Goal: Transaction & Acquisition: Purchase product/service

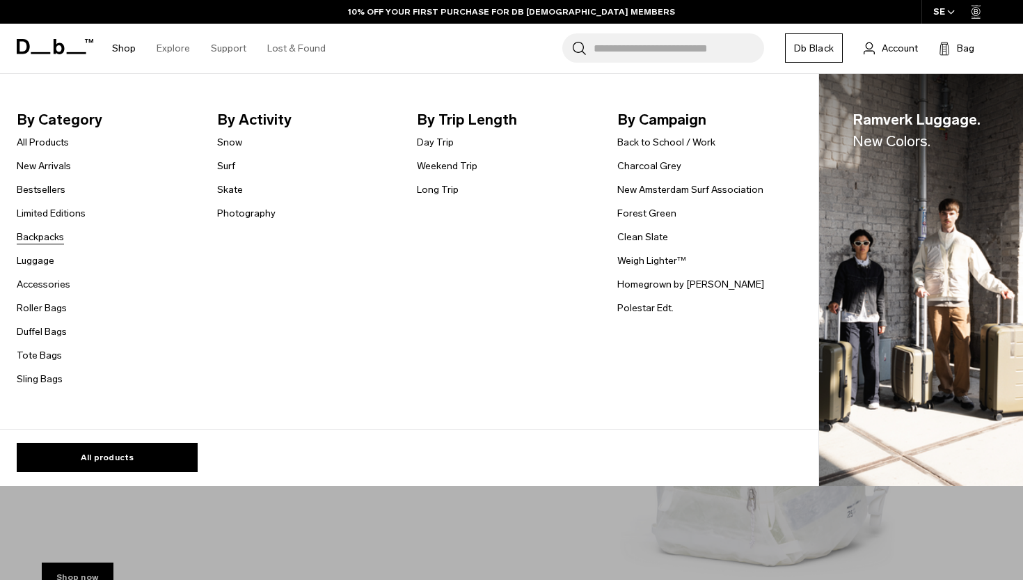
click at [38, 233] on link "Backpacks" at bounding box center [40, 237] width 47 height 15
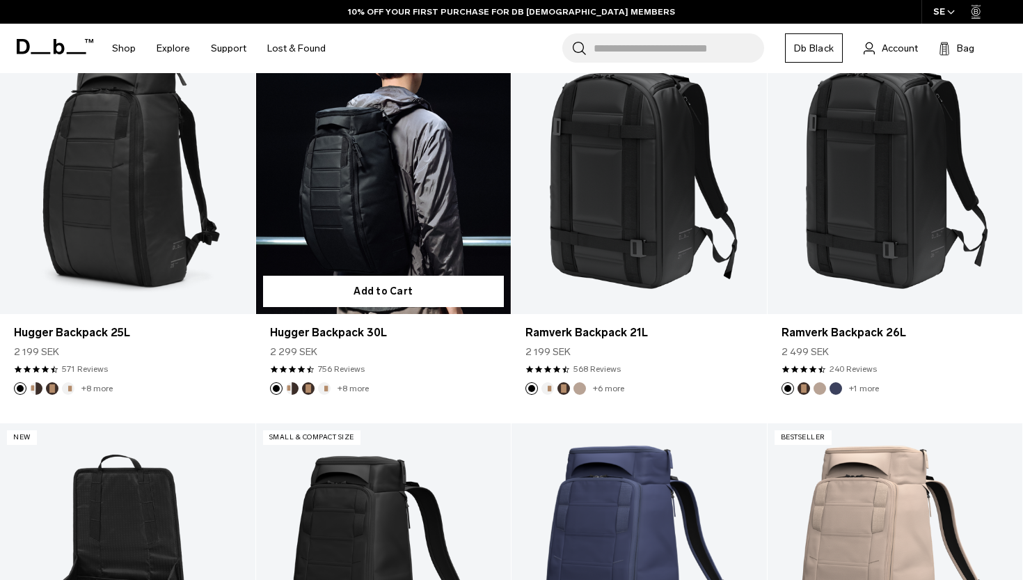
scroll to position [322, 0]
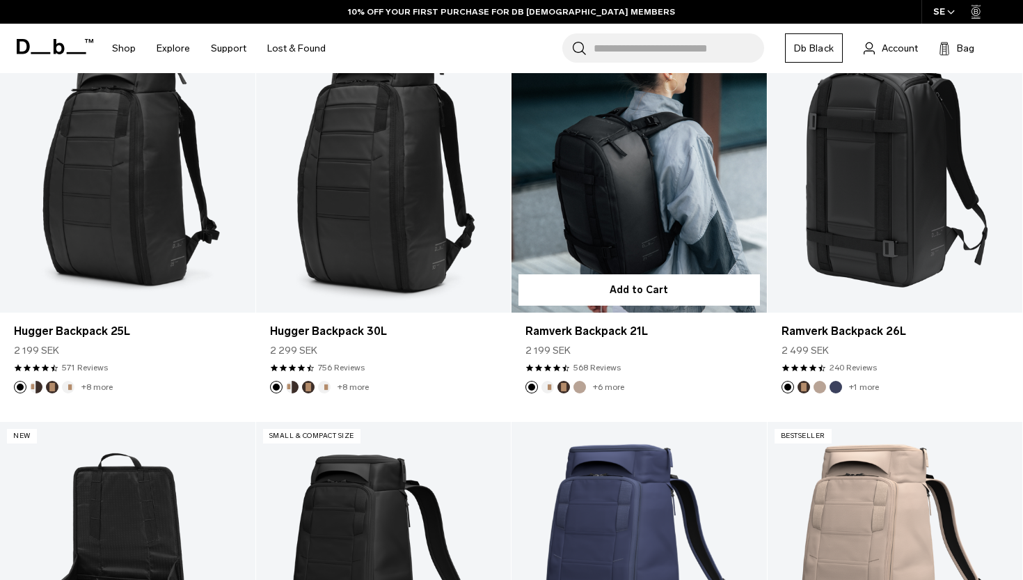
click at [614, 193] on link "Ramverk Backpack 21L" at bounding box center [639, 170] width 255 height 283
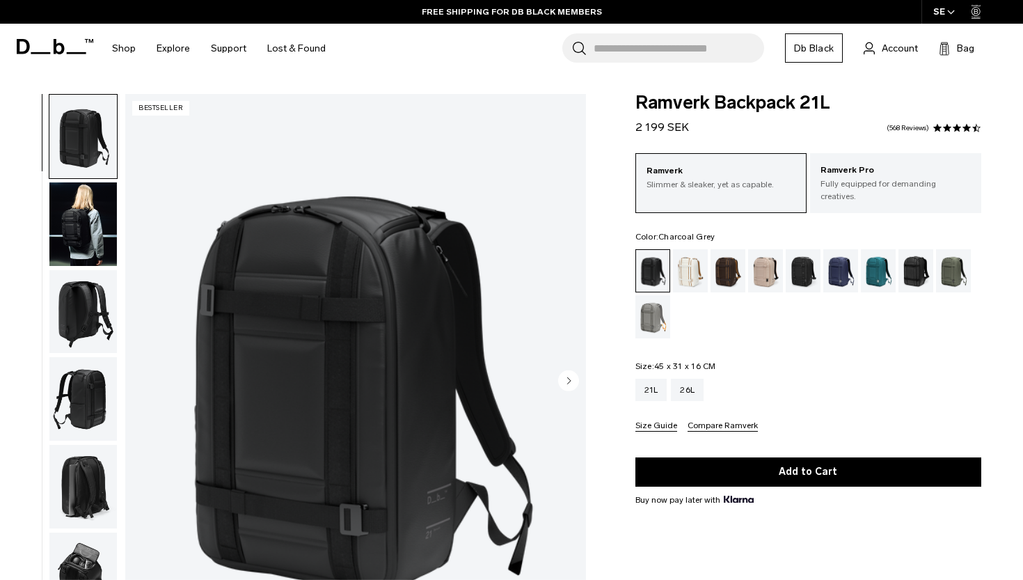
click at [799, 253] on div "Charcoal Grey" at bounding box center [803, 270] width 35 height 43
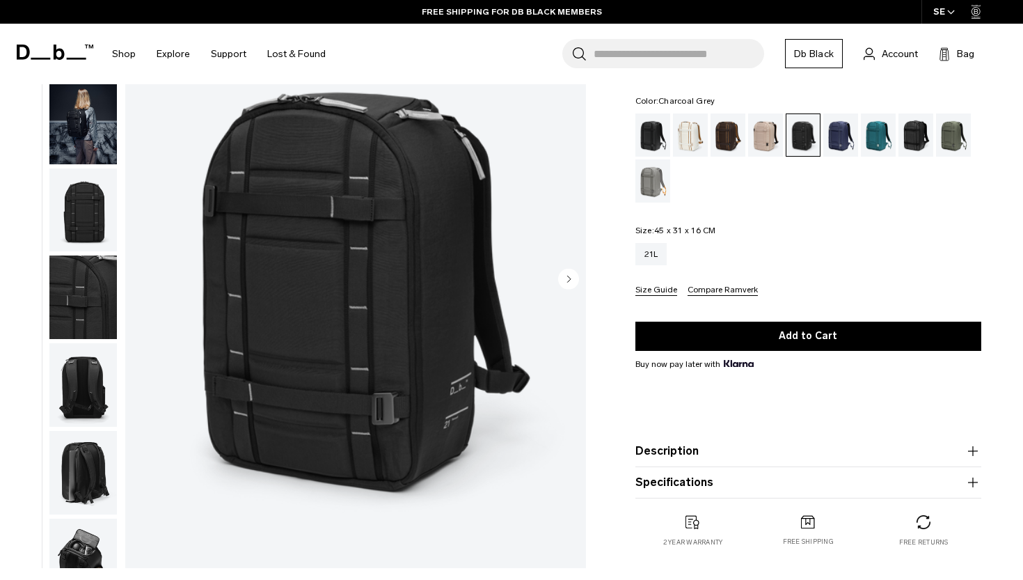
scroll to position [134, 0]
